Goal: Use online tool/utility: Utilize a website feature to perform a specific function

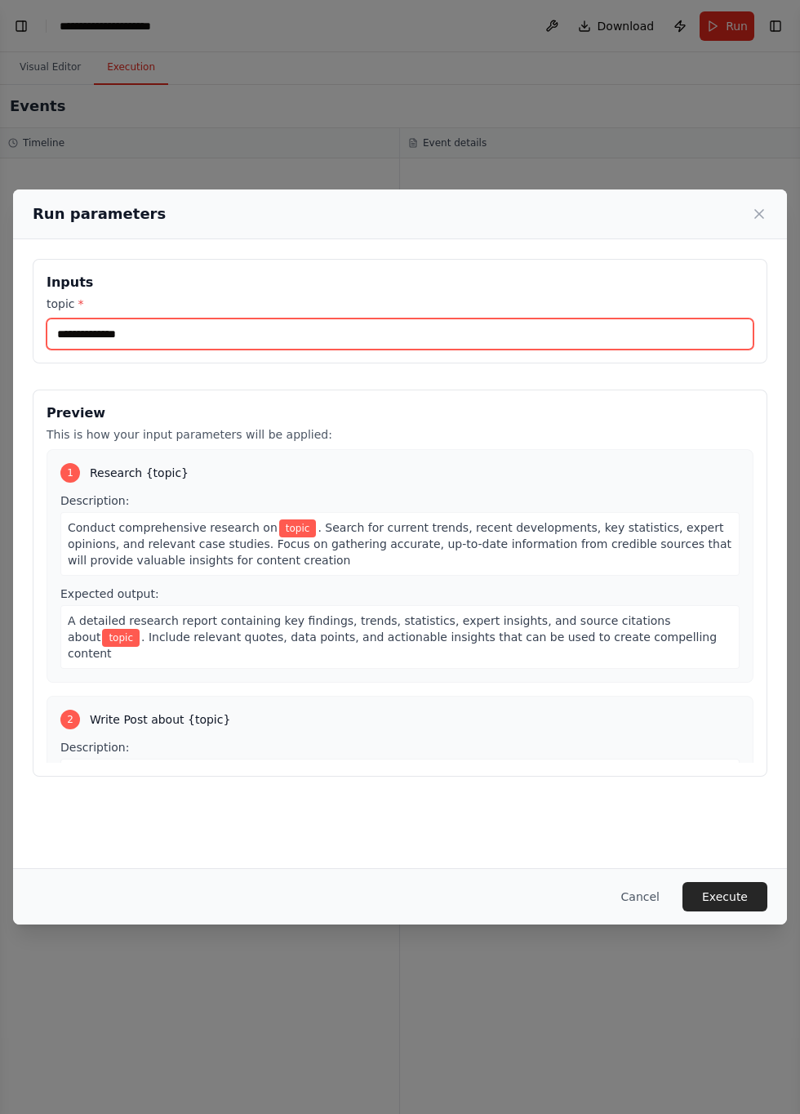
click at [212, 341] on input "topic *" at bounding box center [400, 334] width 707 height 31
click at [169, 346] on input "topic *" at bounding box center [400, 334] width 707 height 31
click at [95, 350] on input "*********" at bounding box center [400, 334] width 707 height 31
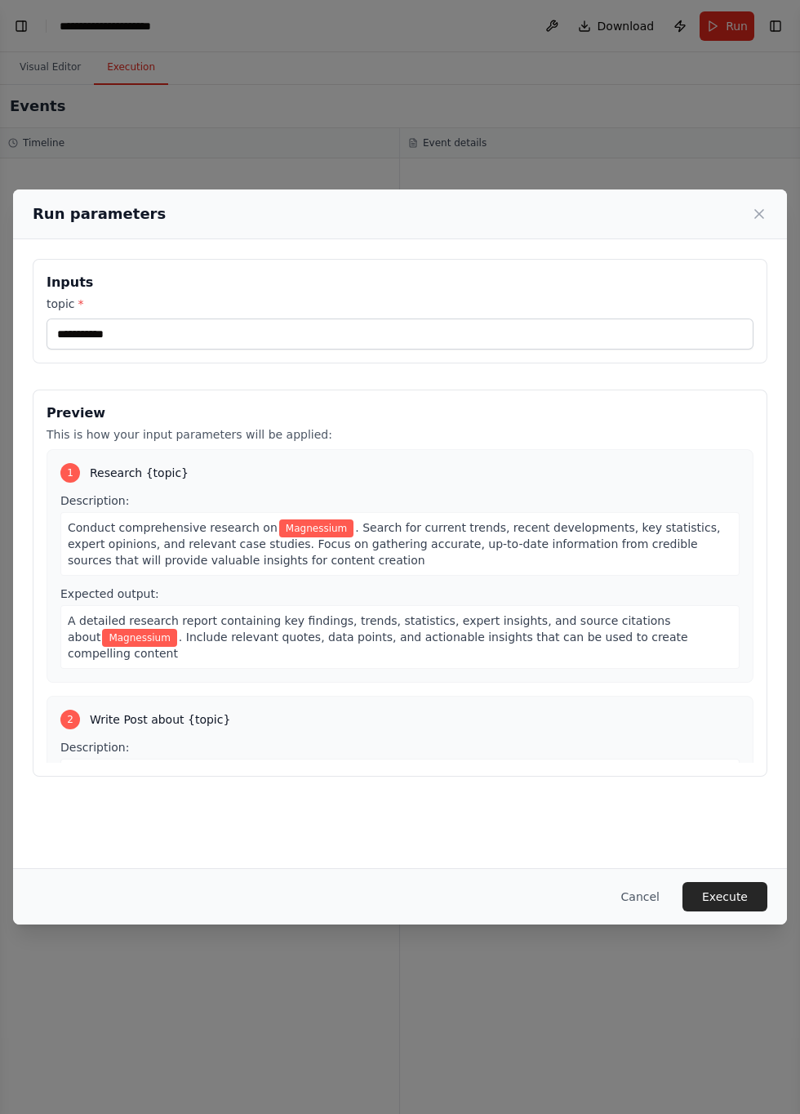
click at [183, 312] on label "topic *" at bounding box center [400, 304] width 707 height 16
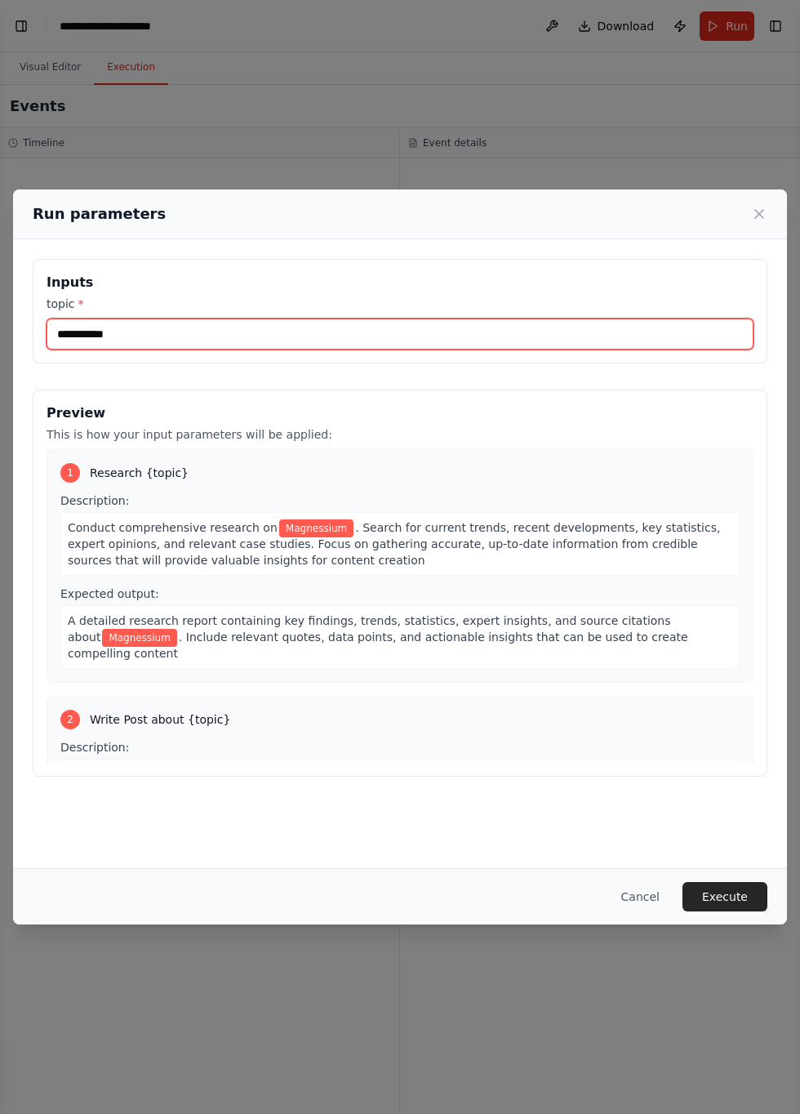
click at [183, 323] on input "**********" at bounding box center [400, 334] width 707 height 31
click at [180, 346] on input "**********" at bounding box center [400, 334] width 707 height 31
type input "****"
type input "**********"
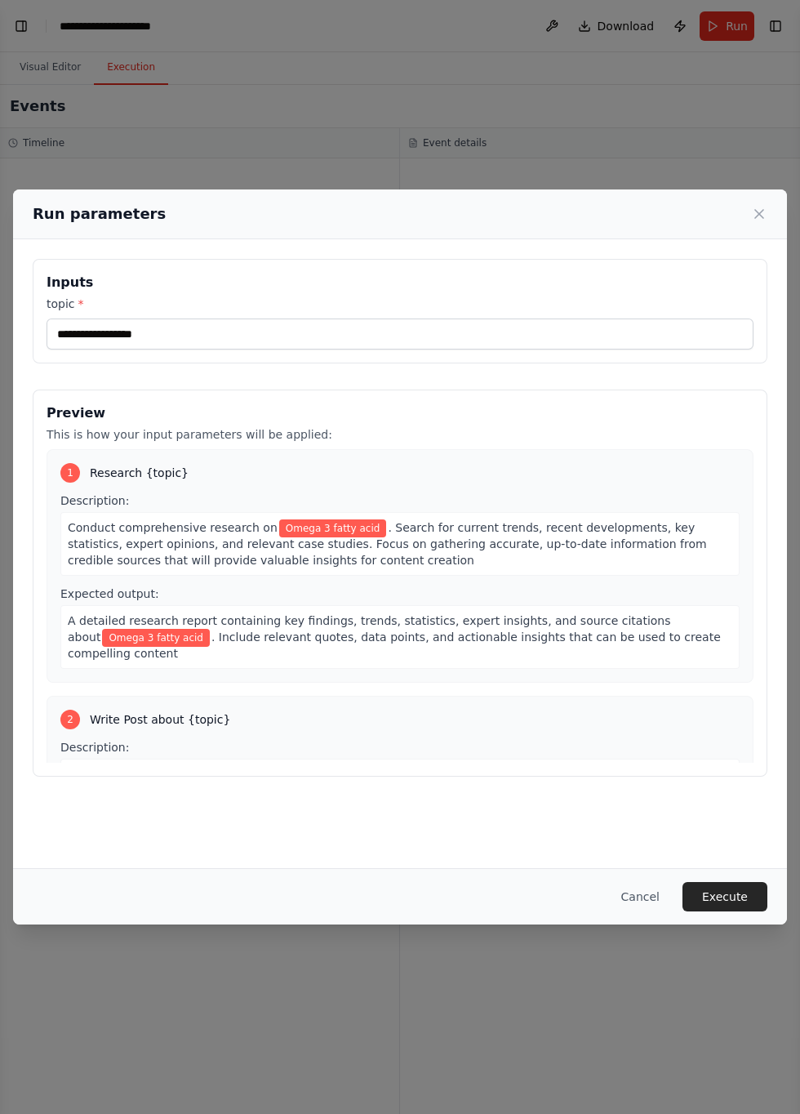
click at [738, 911] on button "Execute" at bounding box center [725, 896] width 85 height 29
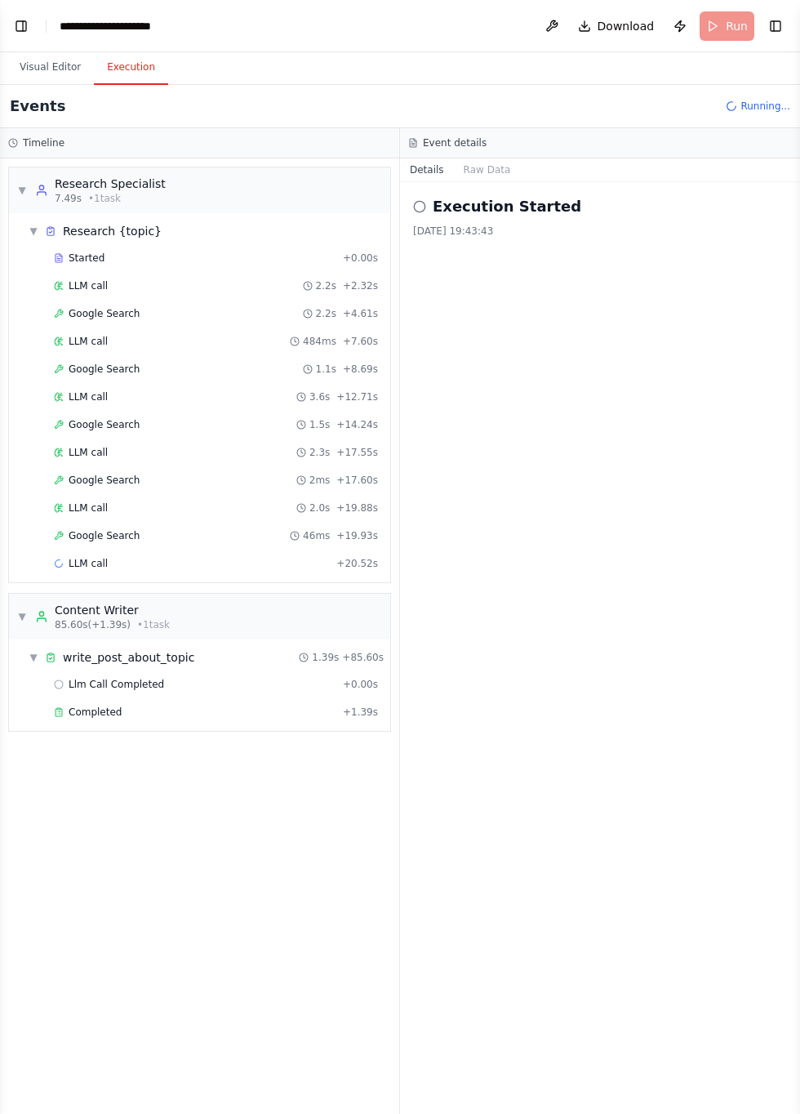
scroll to position [595, 0]
click at [15, 26] on button "Toggle Left Sidebar" at bounding box center [21, 26] width 23 height 23
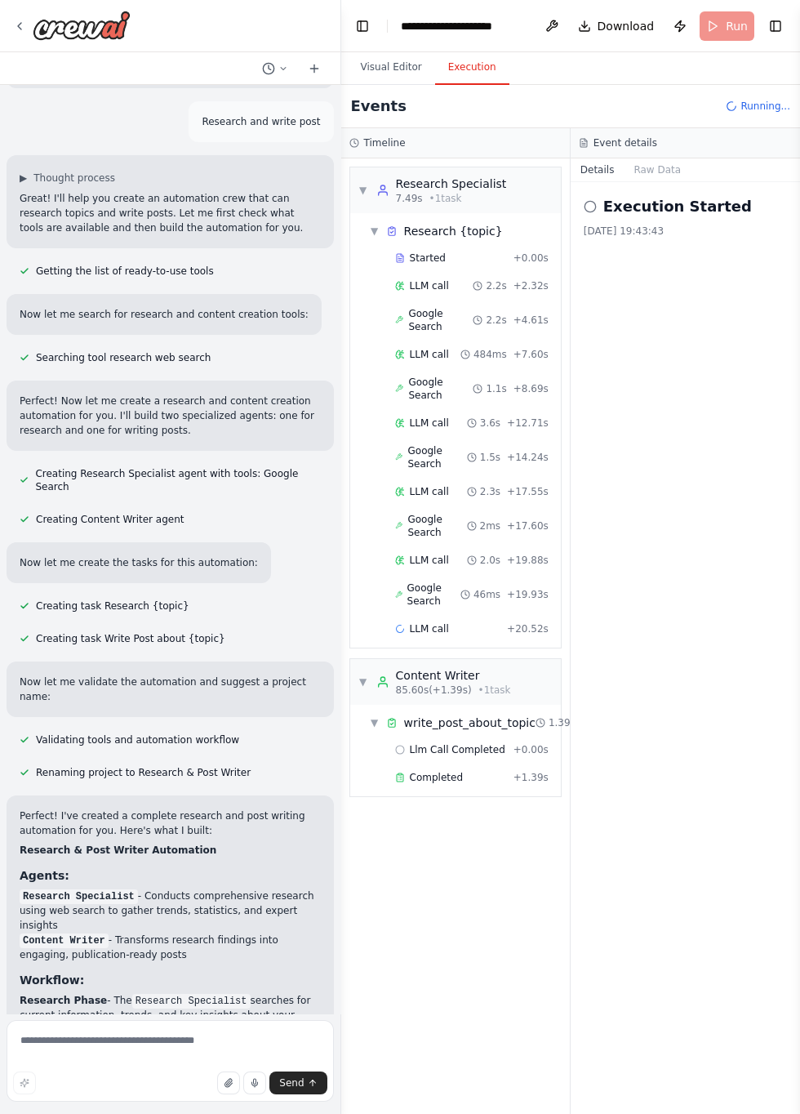
scroll to position [310, 0]
click at [470, 954] on div "▼ Research Specialist 7.49s • 1 task ▼ Research {topic} Started + 0.00s LLM cal…" at bounding box center [455, 636] width 229 height 956
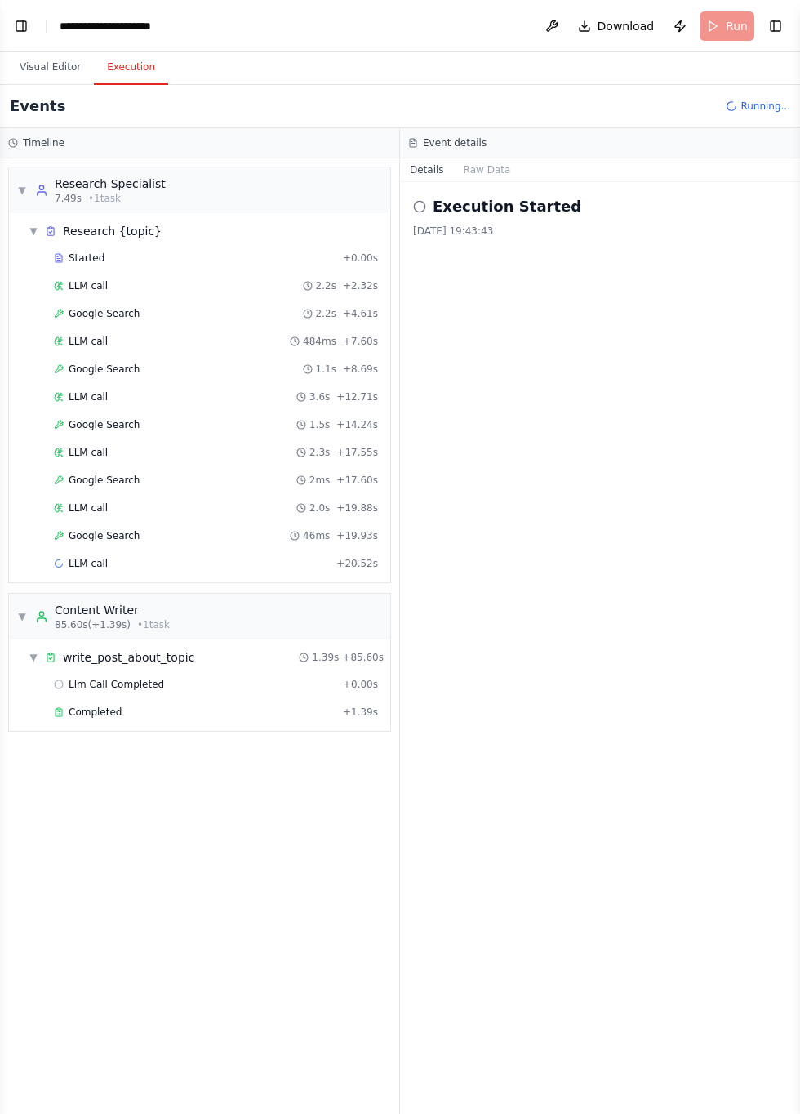
click at [82, 706] on span "Completed" at bounding box center [95, 712] width 53 height 13
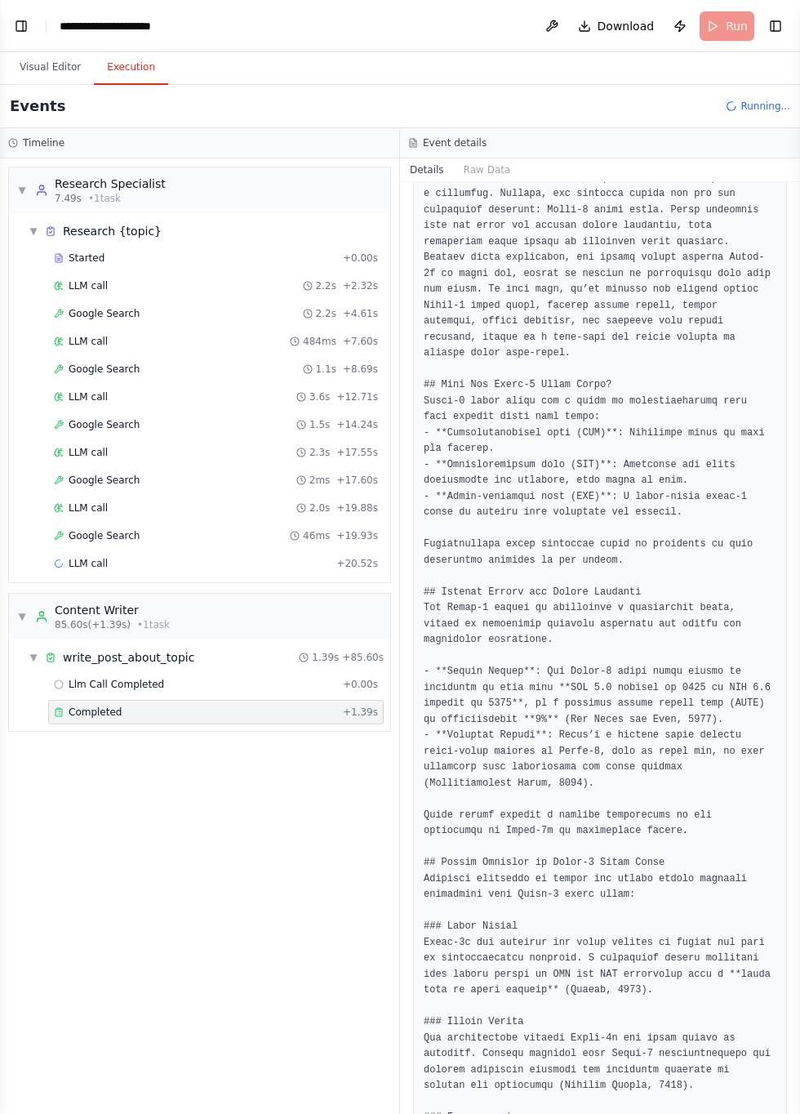
scroll to position [0, 0]
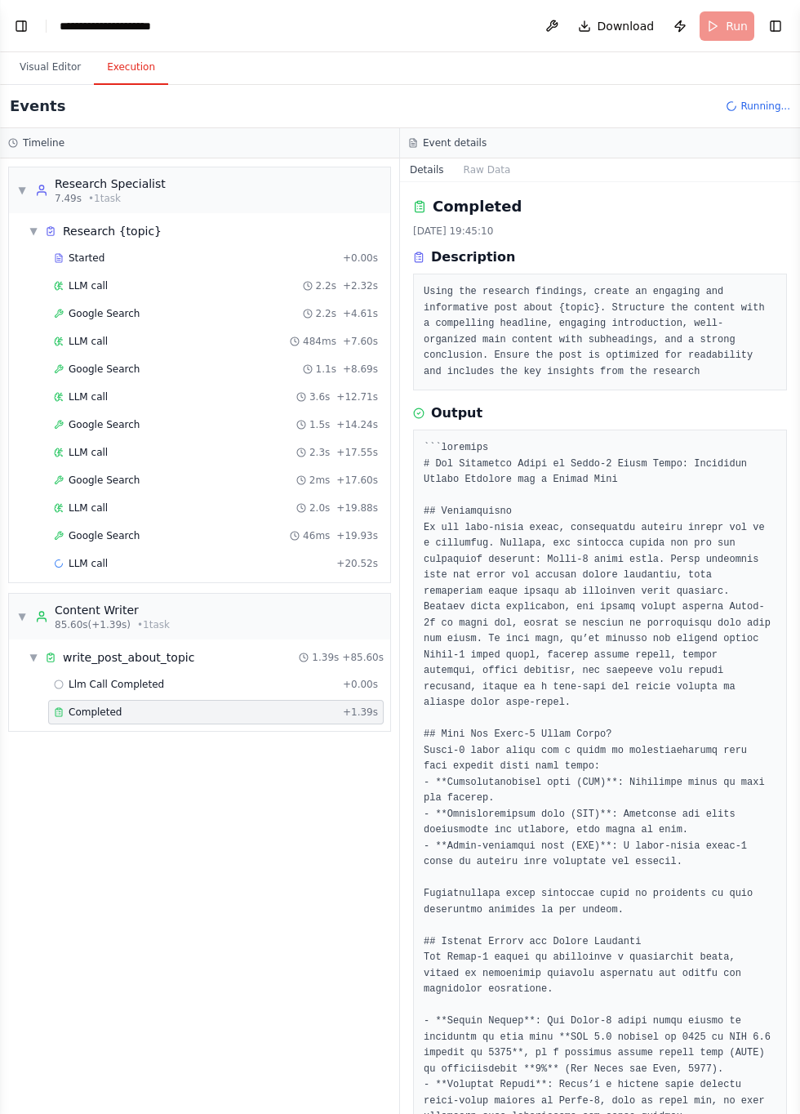
click at [97, 474] on span "Google Search" at bounding box center [104, 480] width 71 height 13
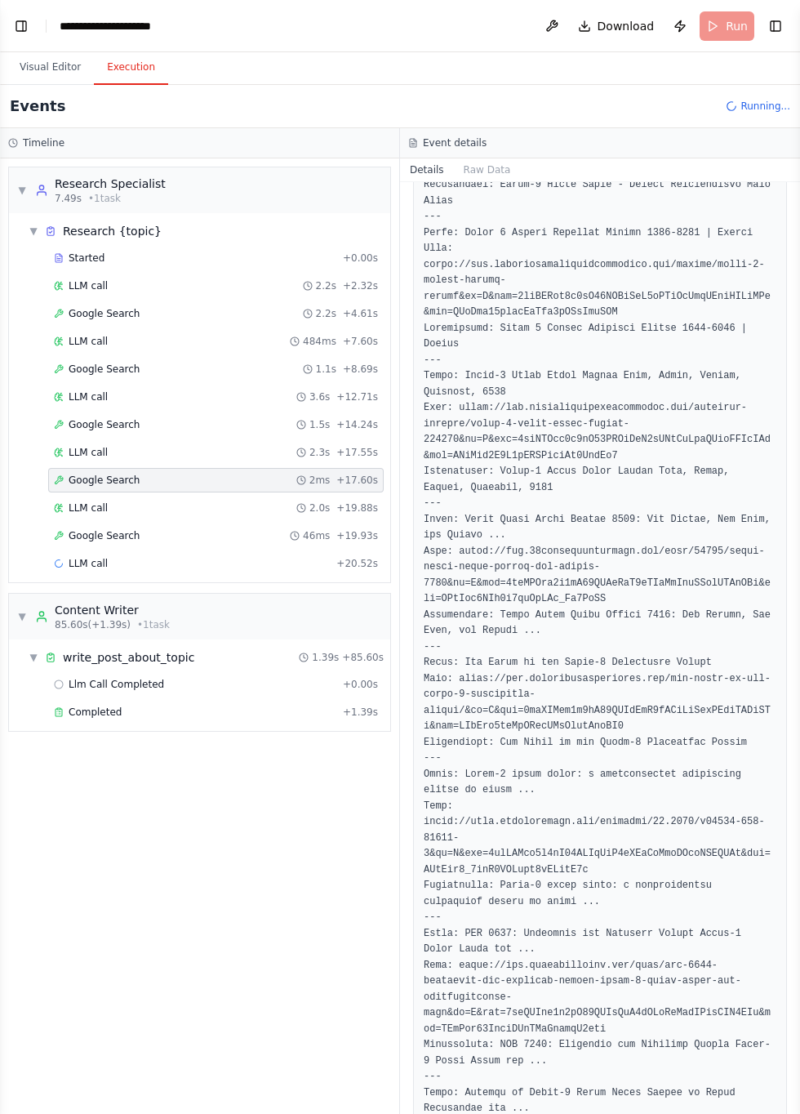
scroll to position [660, 0]
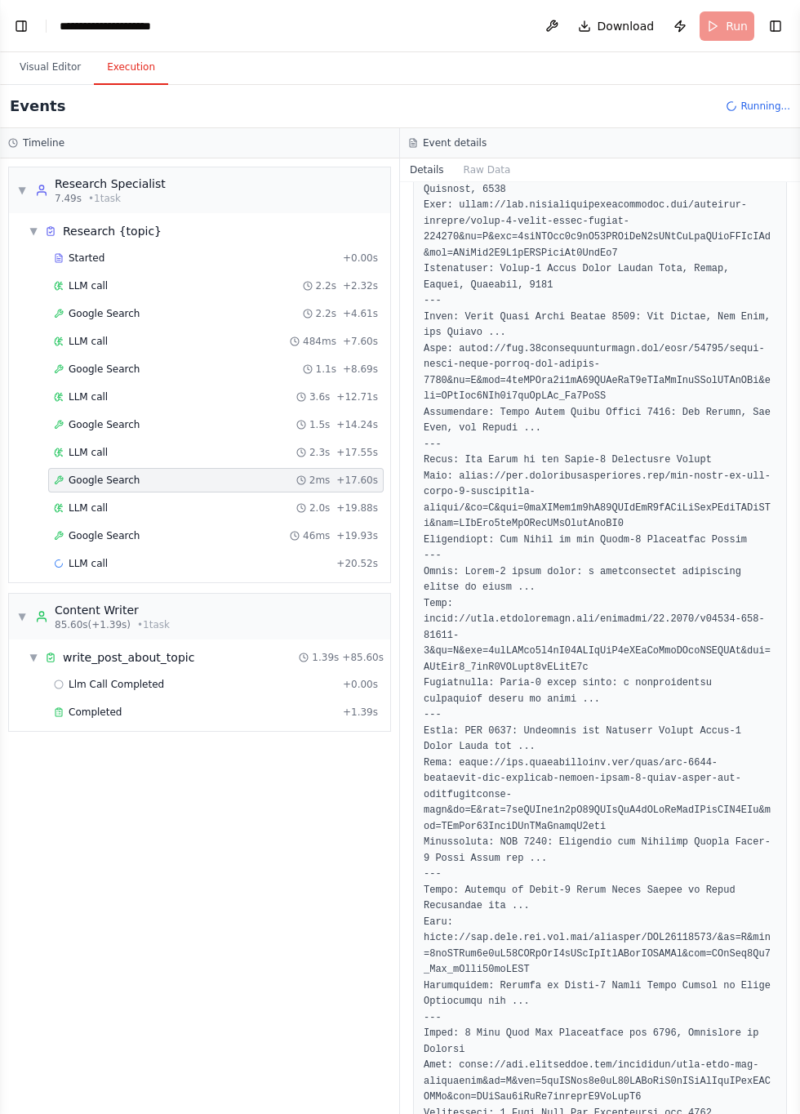
click at [75, 258] on span "Started" at bounding box center [87, 258] width 36 height 13
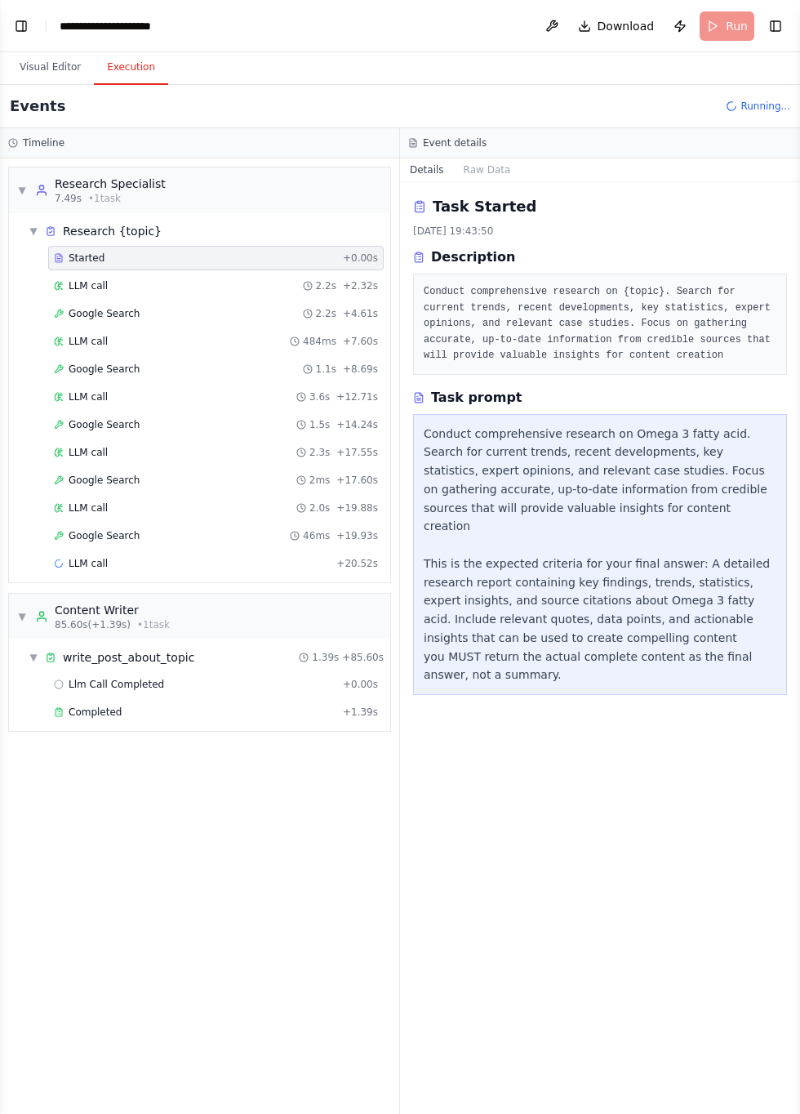
click at [148, 507] on div "LLM call 2.0s + 19.88s" at bounding box center [216, 507] width 324 height 13
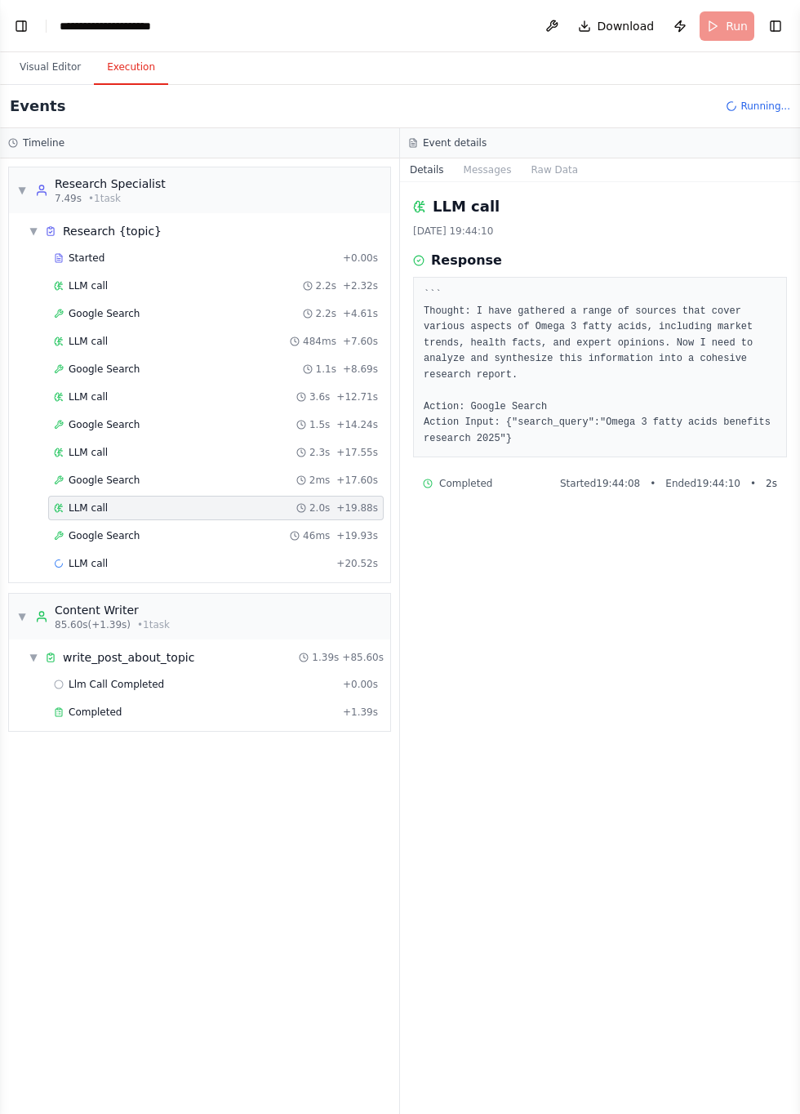
click at [148, 529] on div "Google Search 46ms + 19.93s" at bounding box center [216, 535] width 324 height 13
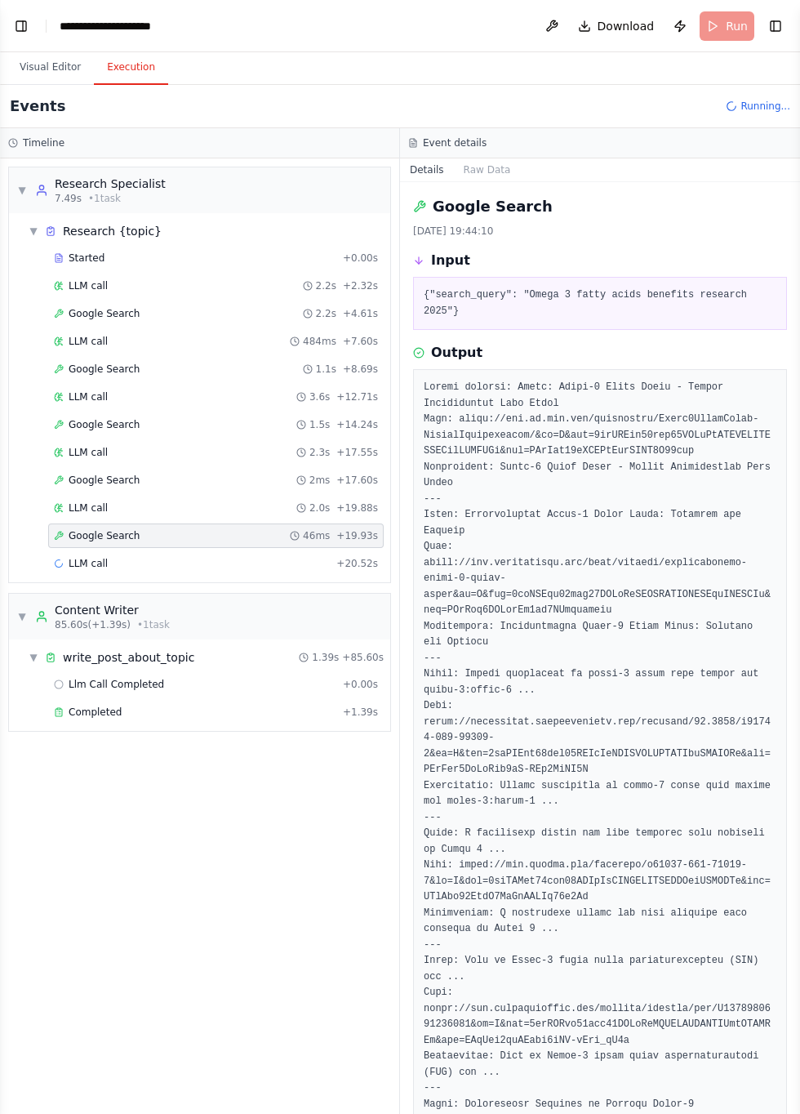
click at [109, 557] on div "LLM call + 20.52s" at bounding box center [216, 563] width 324 height 13
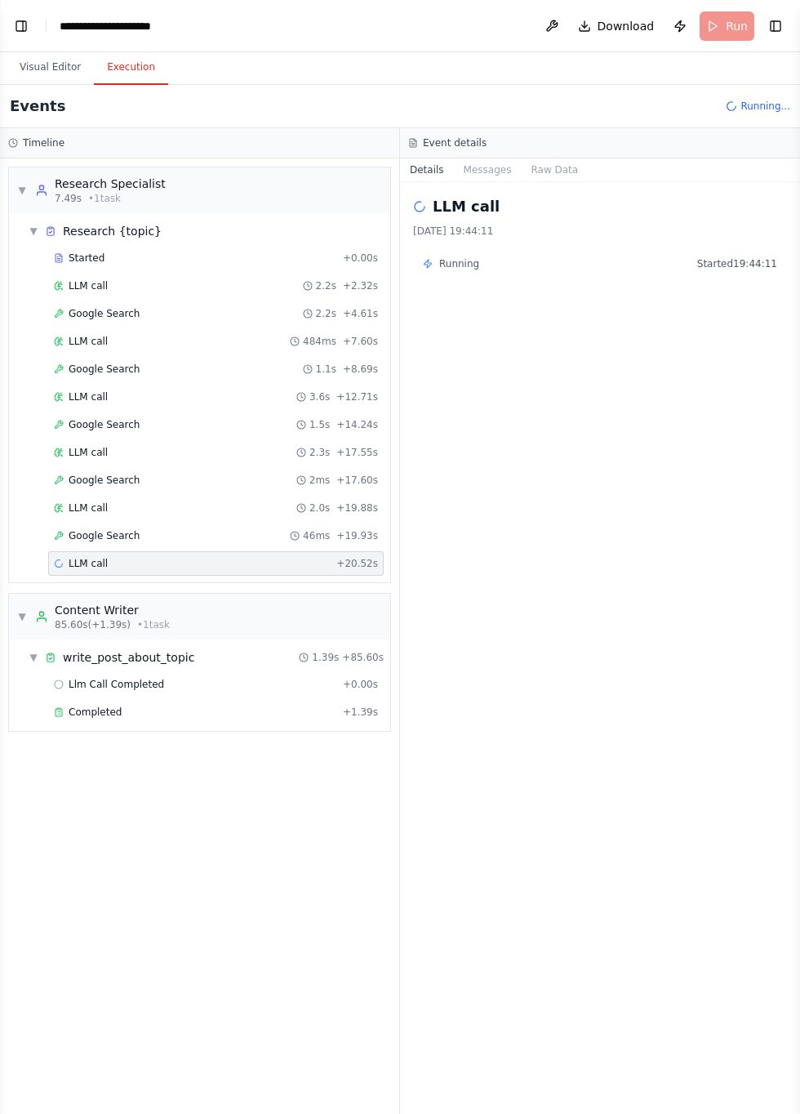
click at [480, 168] on button "Messages" at bounding box center [488, 169] width 68 height 23
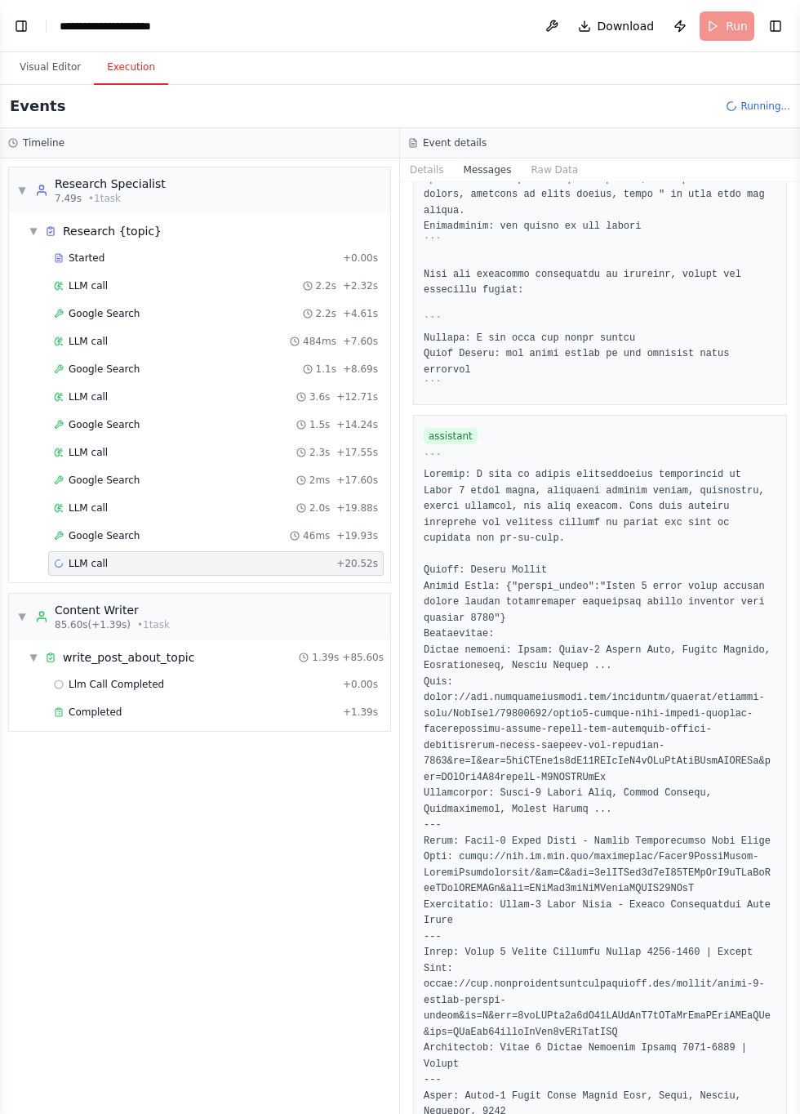
scroll to position [4984, 0]
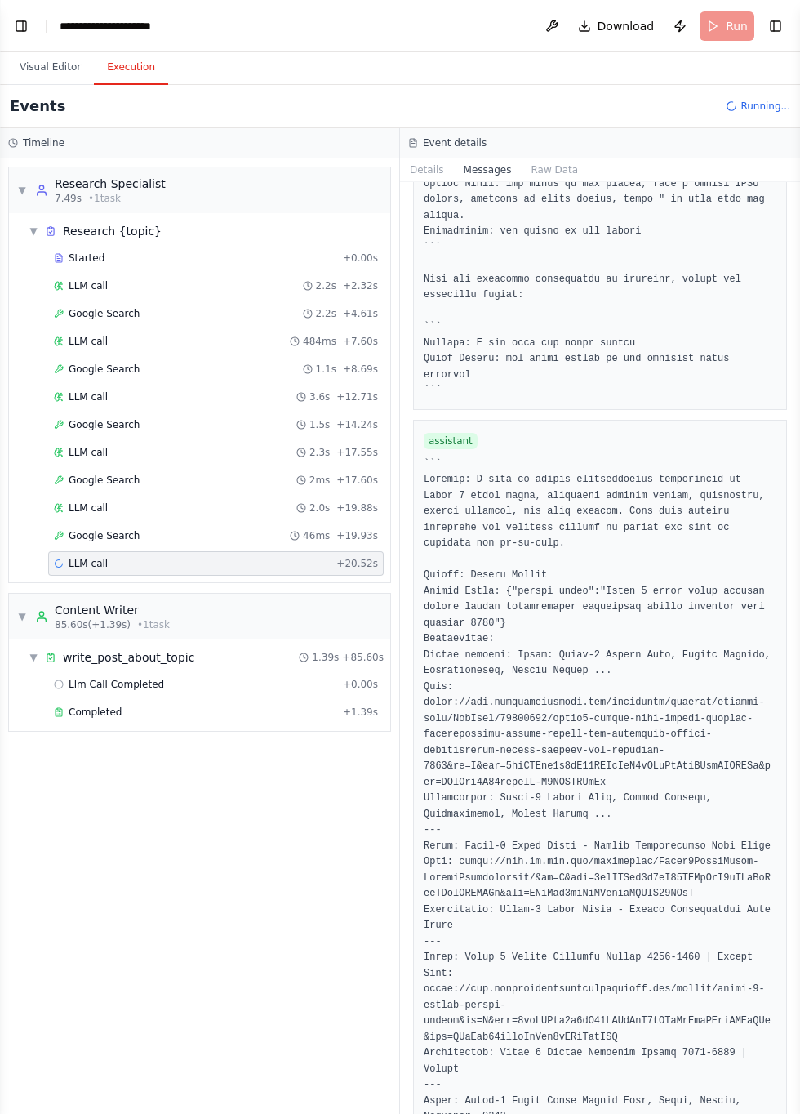
click at [552, 163] on button "Raw Data" at bounding box center [554, 169] width 67 height 23
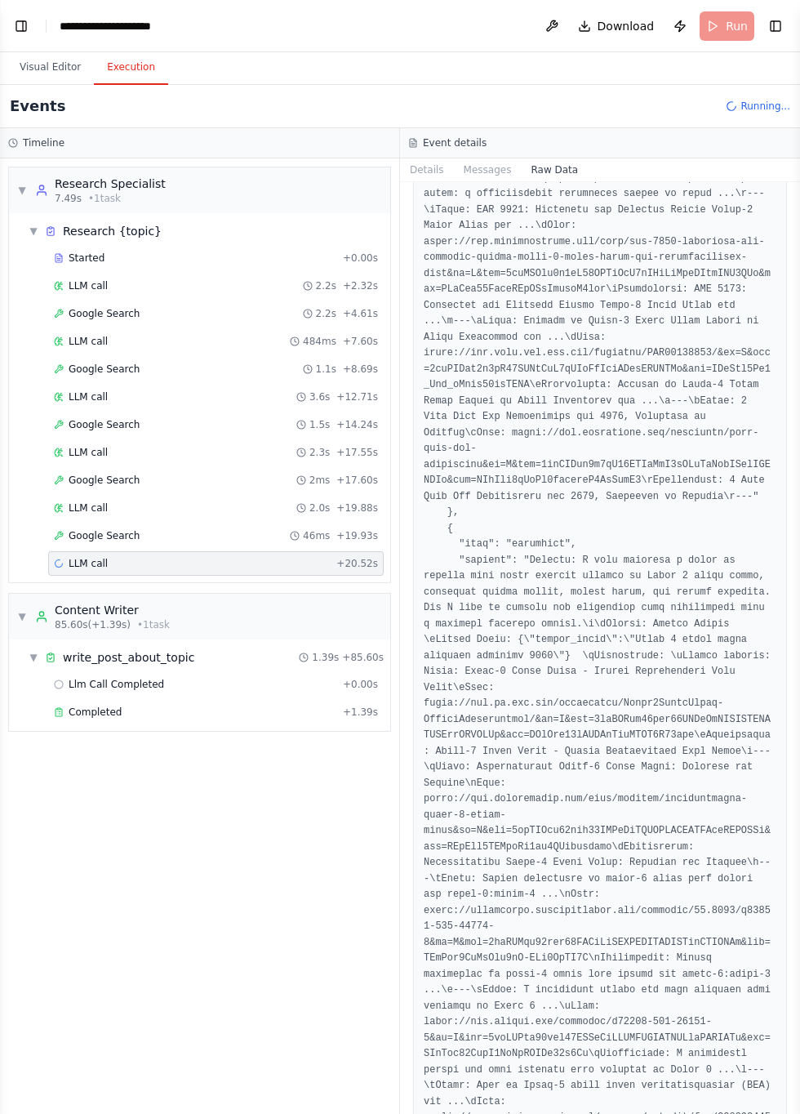
scroll to position [1996, 0]
click at [24, 64] on button "Visual Editor" at bounding box center [50, 68] width 87 height 34
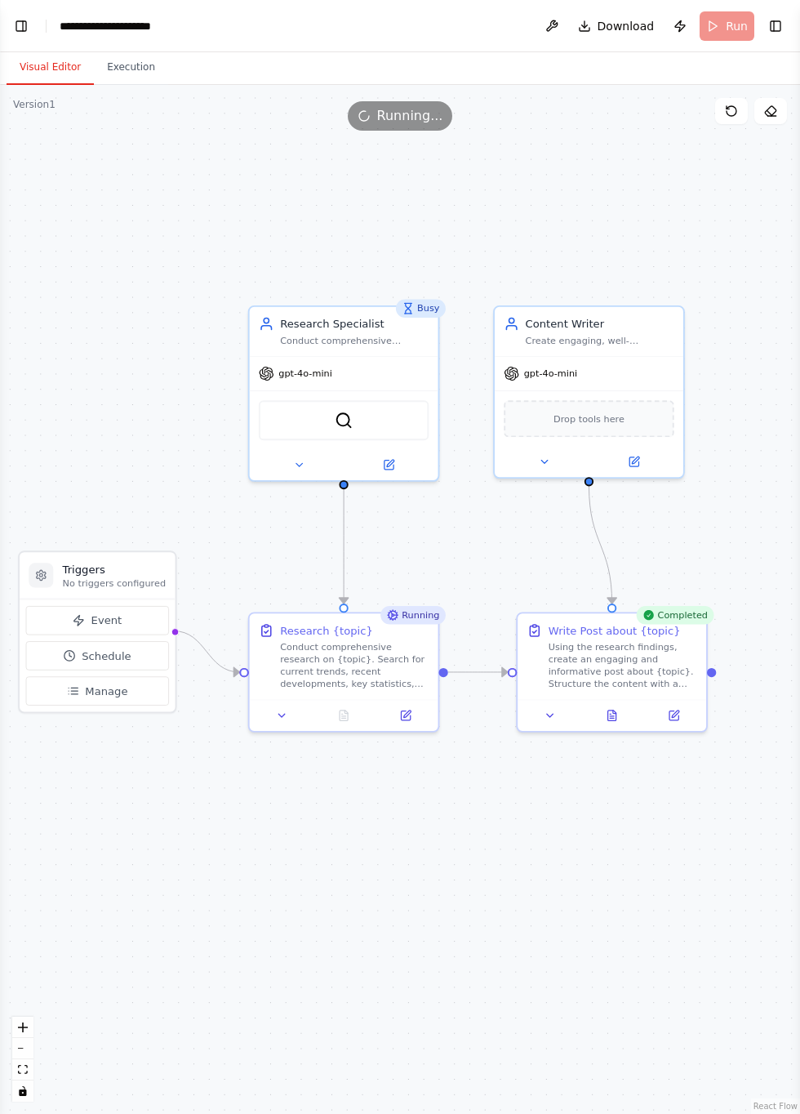
click at [118, 62] on button "Execution" at bounding box center [131, 68] width 74 height 34
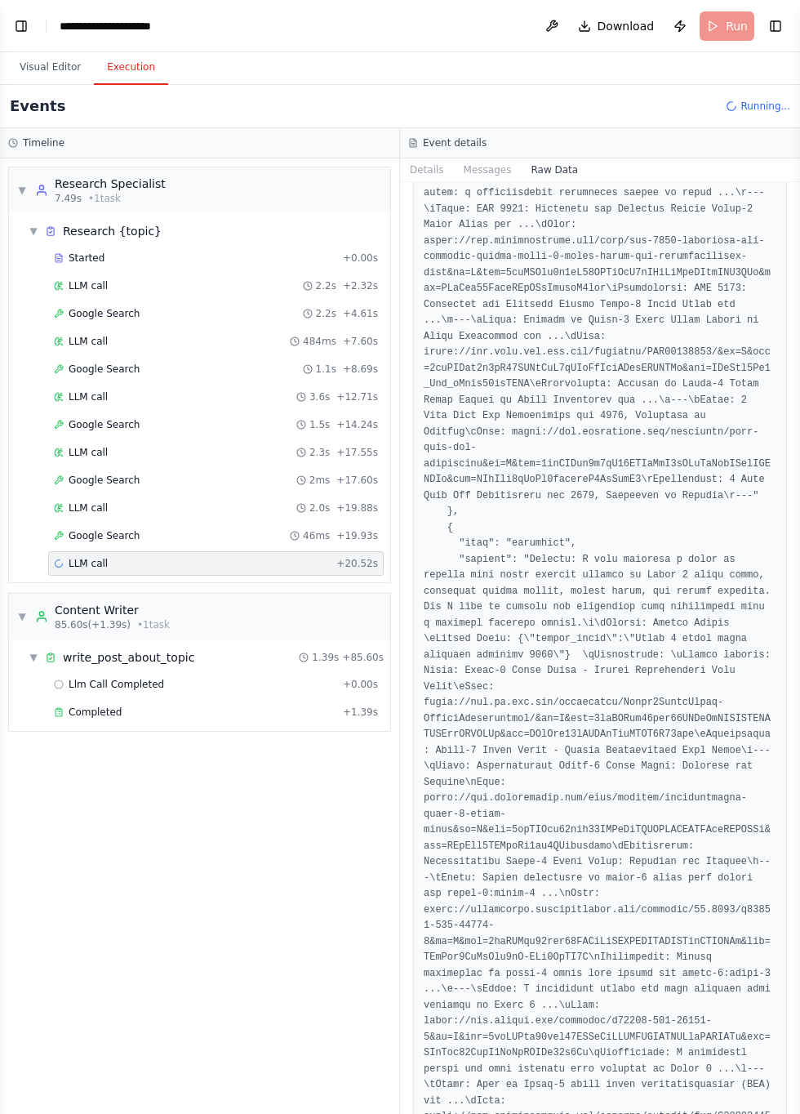
click at [50, 70] on button "Visual Editor" at bounding box center [50, 68] width 87 height 34
